Goal: Find specific page/section: Find specific page/section

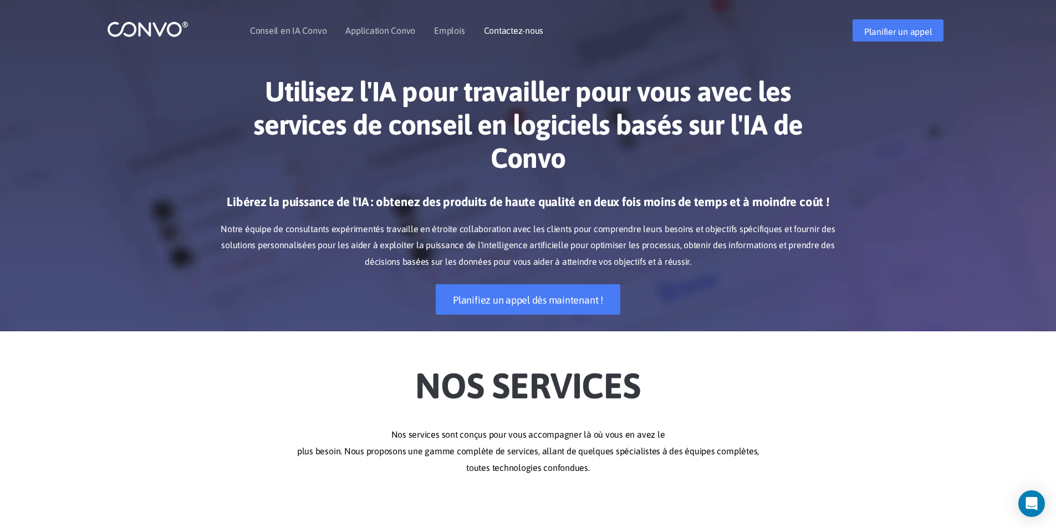
click at [517, 32] on font "Contactez-nous" at bounding box center [514, 31] width 60 height 10
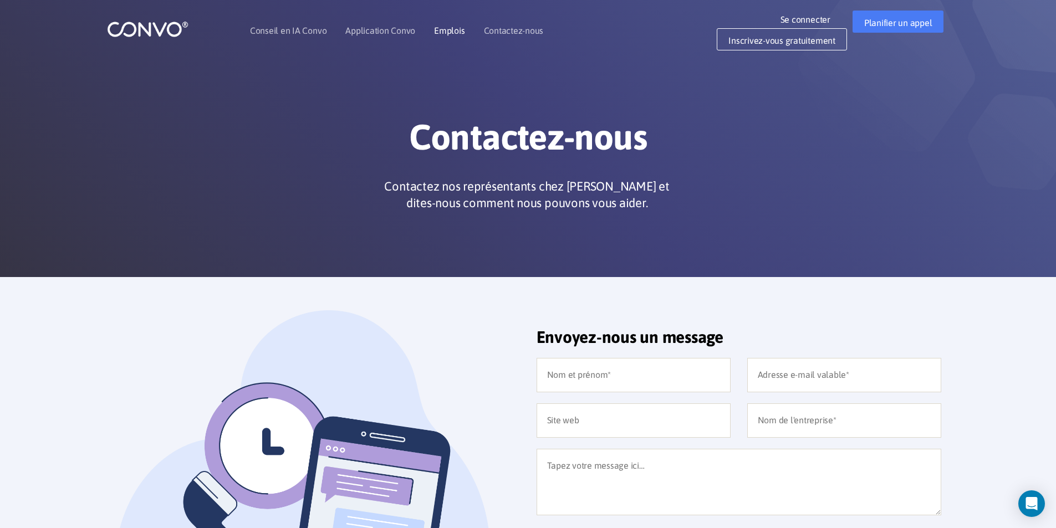
click at [458, 30] on font "Emplois" at bounding box center [449, 31] width 30 height 10
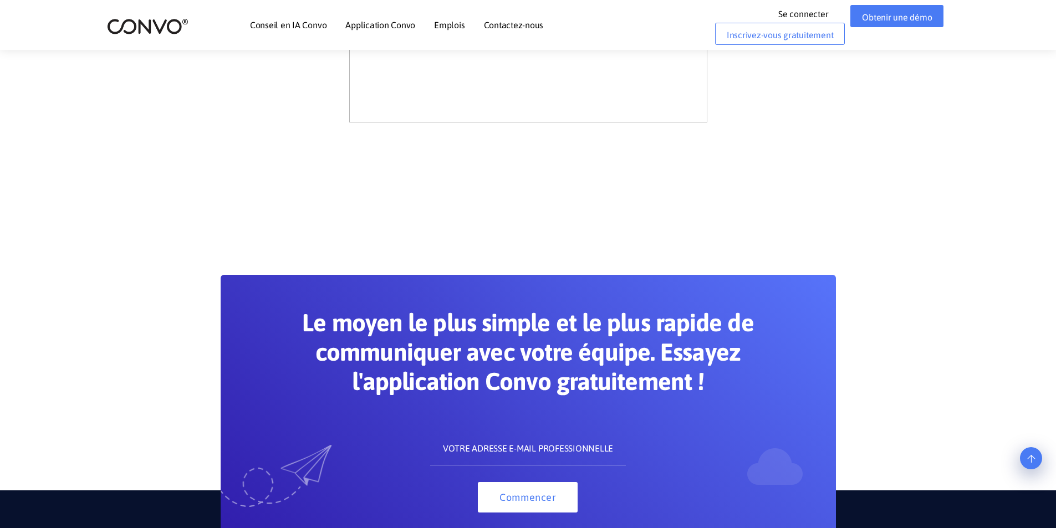
scroll to position [1053, 0]
